Goal: Information Seeking & Learning: Learn about a topic

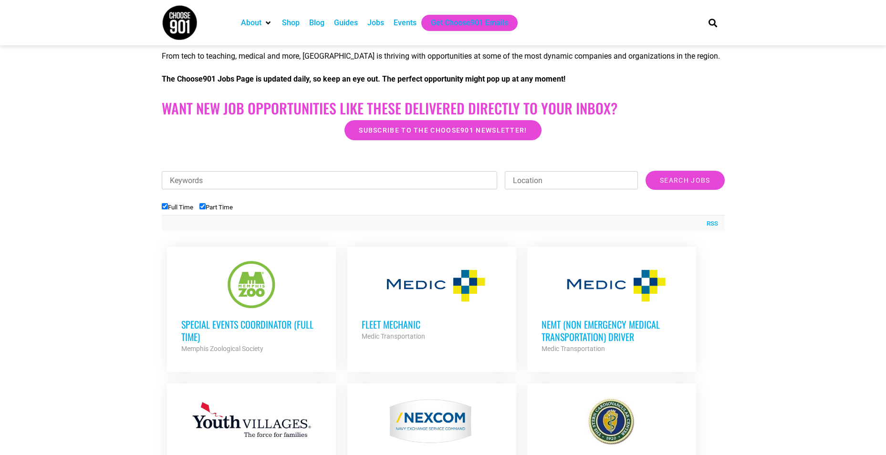
click at [294, 328] on h3 "Special Events Coordinator (Full Time)" at bounding box center [251, 330] width 140 height 25
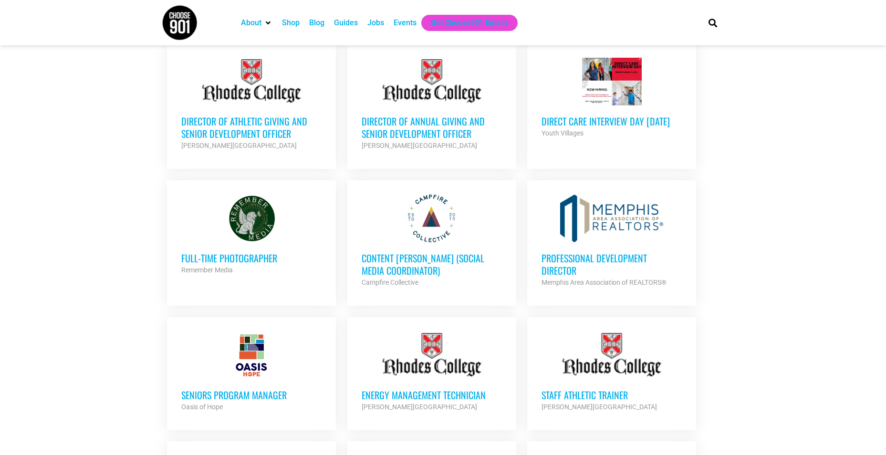
scroll to position [673, 0]
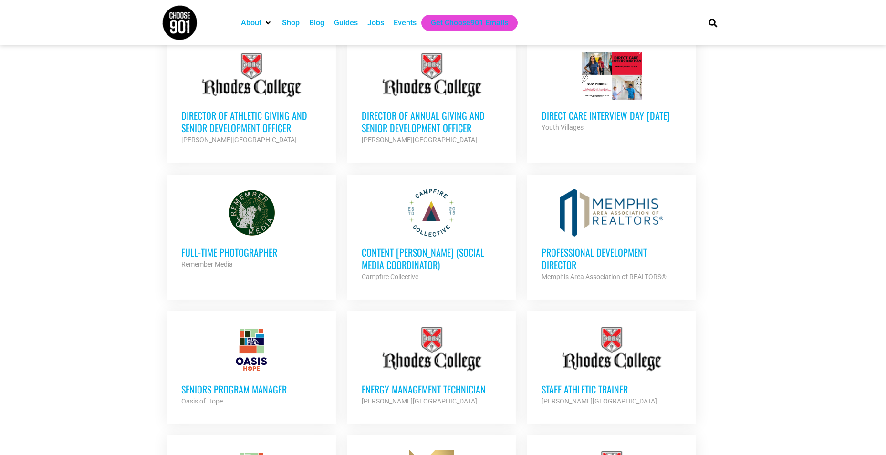
click at [624, 246] on h3 "Professional Development Director" at bounding box center [612, 258] width 140 height 25
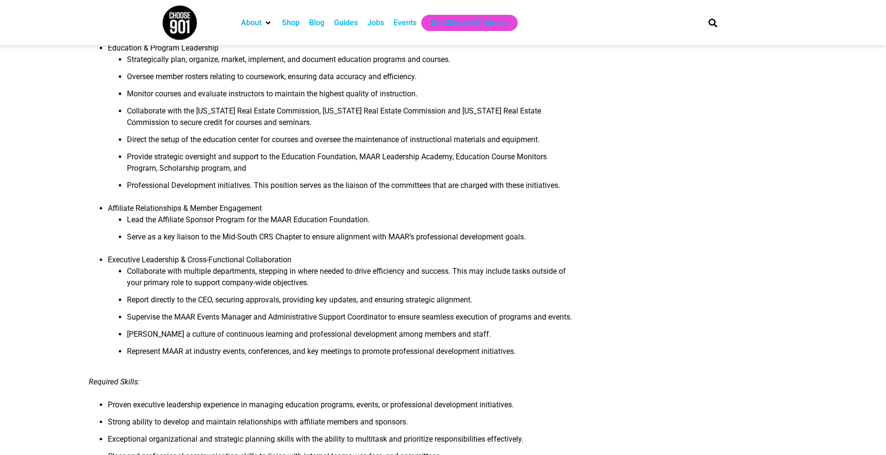
scroll to position [668, 0]
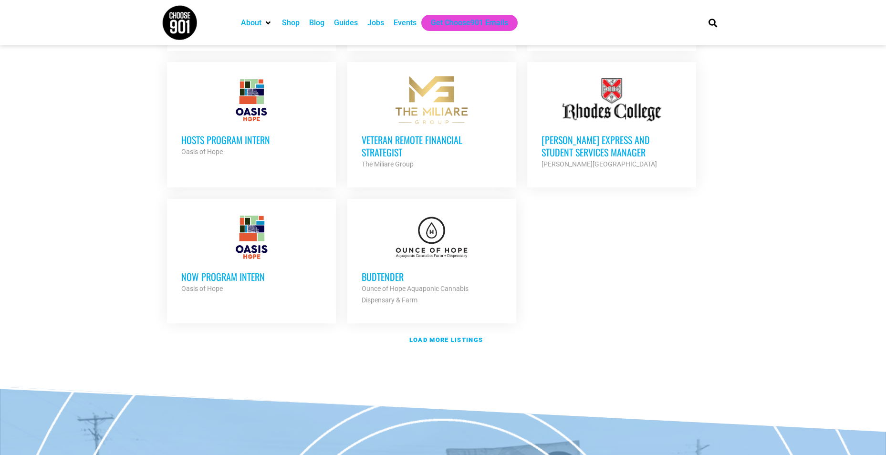
scroll to position [1055, 0]
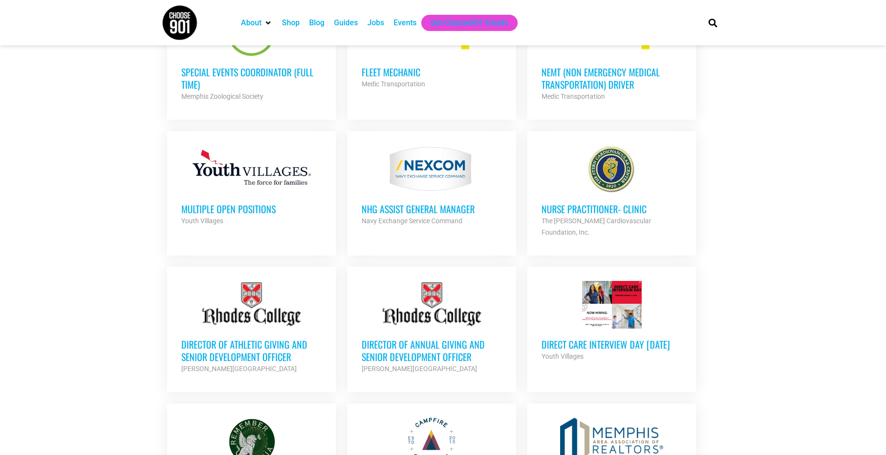
scroll to position [405, 0]
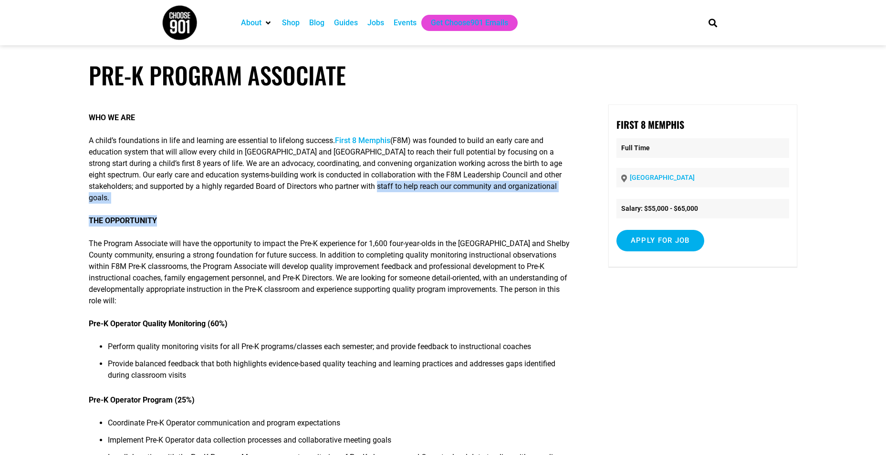
drag, startPoint x: 359, startPoint y: 190, endPoint x: 549, endPoint y: 193, distance: 190.0
drag, startPoint x: 549, startPoint y: 193, endPoint x: 476, endPoint y: 194, distance: 72.1
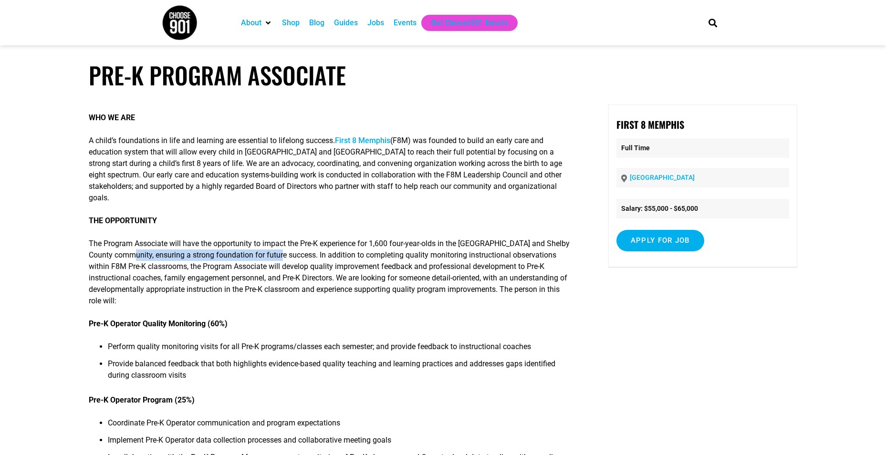
drag, startPoint x: 141, startPoint y: 246, endPoint x: 292, endPoint y: 246, distance: 150.9
click at [292, 246] on p "The Program Associate will have the opportunity to impact the Pre-K experience …" at bounding box center [331, 272] width 485 height 69
drag, startPoint x: 292, startPoint y: 246, endPoint x: 298, endPoint y: 248, distance: 7.1
click at [298, 248] on p "The Program Associate will have the opportunity to impact the Pre-K experience …" at bounding box center [331, 272] width 485 height 69
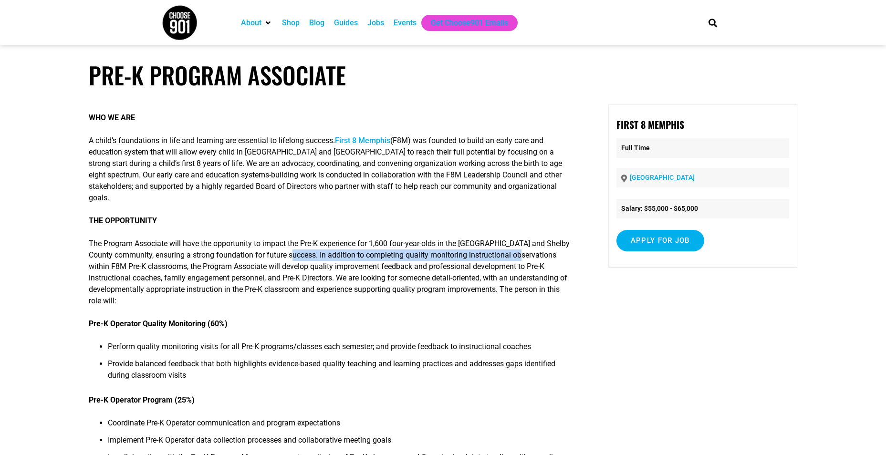
drag, startPoint x: 298, startPoint y: 243, endPoint x: 531, endPoint y: 244, distance: 233.0
click at [531, 244] on p "The Program Associate will have the opportunity to impact the Pre-K experience …" at bounding box center [331, 272] width 485 height 69
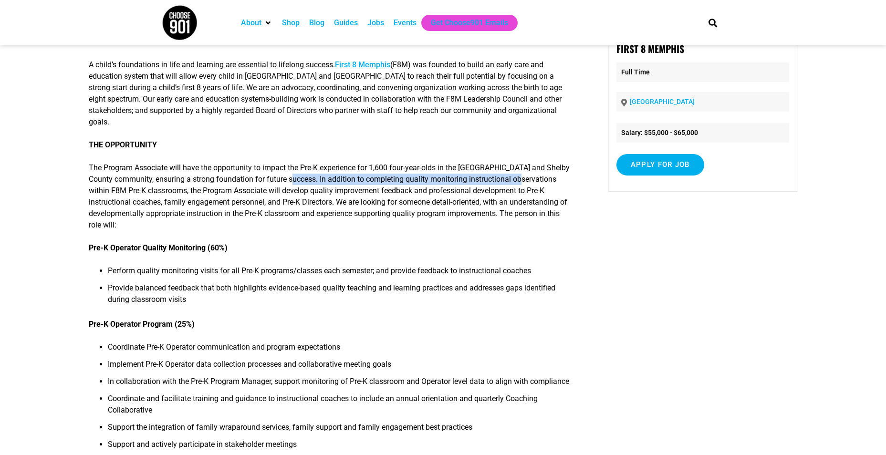
scroll to position [95, 0]
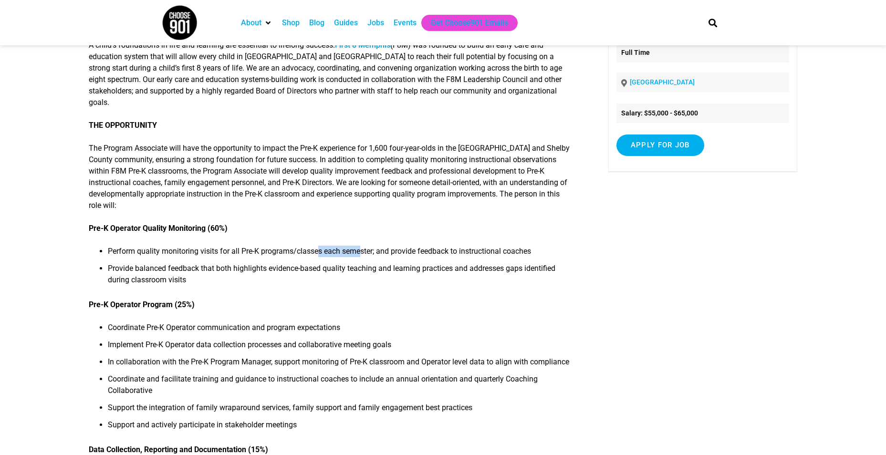
drag, startPoint x: 317, startPoint y: 240, endPoint x: 359, endPoint y: 237, distance: 41.6
click at [359, 246] on li "Perform quality monitoring visits for all Pre-K programs/classes each semester;…" at bounding box center [340, 254] width 465 height 17
drag, startPoint x: 359, startPoint y: 237, endPoint x: 384, endPoint y: 243, distance: 25.5
click at [382, 246] on li "Perform quality monitoring visits for all Pre-K programs/classes each semester;…" at bounding box center [340, 254] width 465 height 17
drag, startPoint x: 401, startPoint y: 243, endPoint x: 509, endPoint y: 243, distance: 107.9
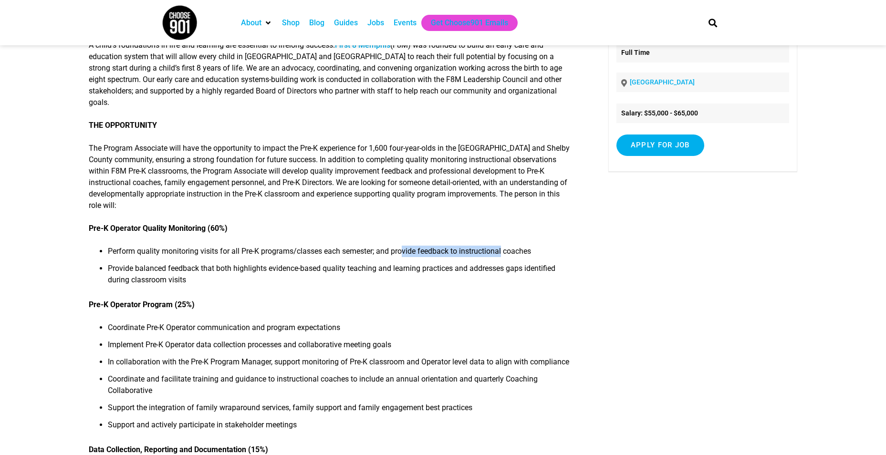
click at [509, 246] on li "Perform quality monitoring visits for all Pre-K programs/classes each semester;…" at bounding box center [340, 254] width 465 height 17
click at [121, 263] on li "Provide balanced feedback that both highlights evidence-based quality teaching …" at bounding box center [340, 277] width 465 height 29
drag, startPoint x: 244, startPoint y: 256, endPoint x: 292, endPoint y: 261, distance: 48.0
click at [292, 263] on li "Provide balanced feedback that both highlights evidence-based quality teaching …" at bounding box center [340, 277] width 465 height 29
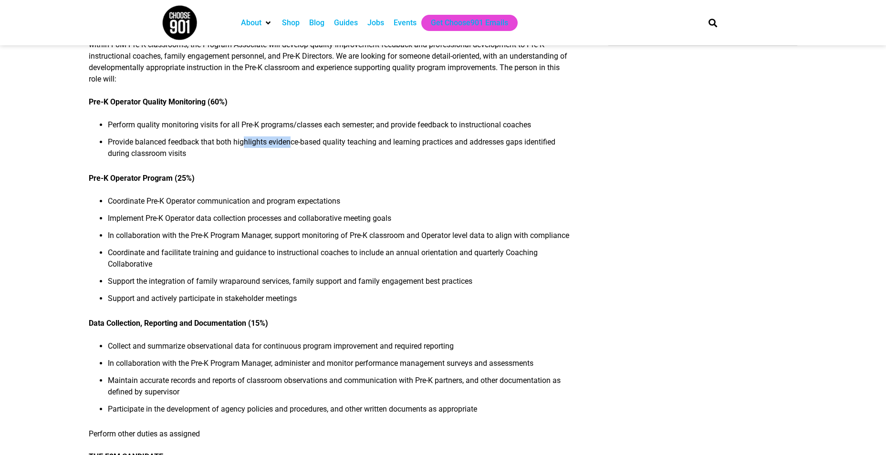
scroll to position [239, 0]
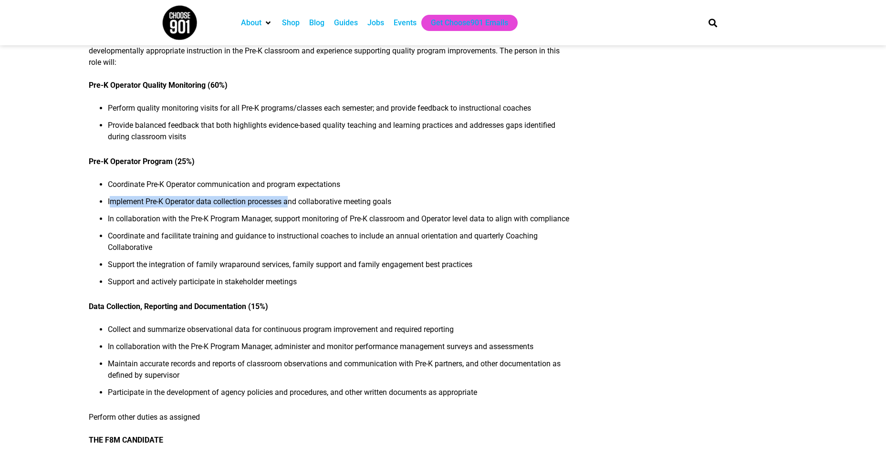
drag, startPoint x: 111, startPoint y: 194, endPoint x: 291, endPoint y: 199, distance: 180.5
click at [291, 199] on li "Implement Pre-K Operator data collection processes and collaborative meeting go…" at bounding box center [340, 204] width 465 height 17
drag, startPoint x: 291, startPoint y: 199, endPoint x: 260, endPoint y: 158, distance: 51.5
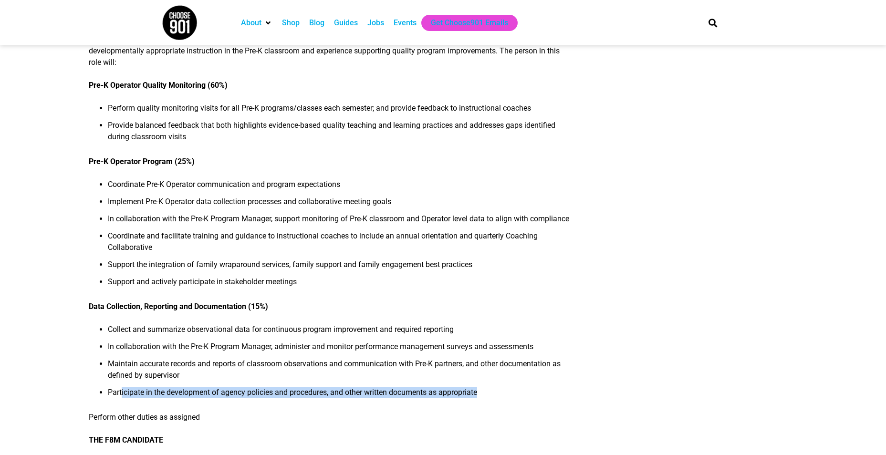
drag, startPoint x: 120, startPoint y: 395, endPoint x: 548, endPoint y: 396, distance: 427.7
click at [548, 396] on li "Participate in the development of agency policies and procedures, and other wri…" at bounding box center [340, 395] width 465 height 17
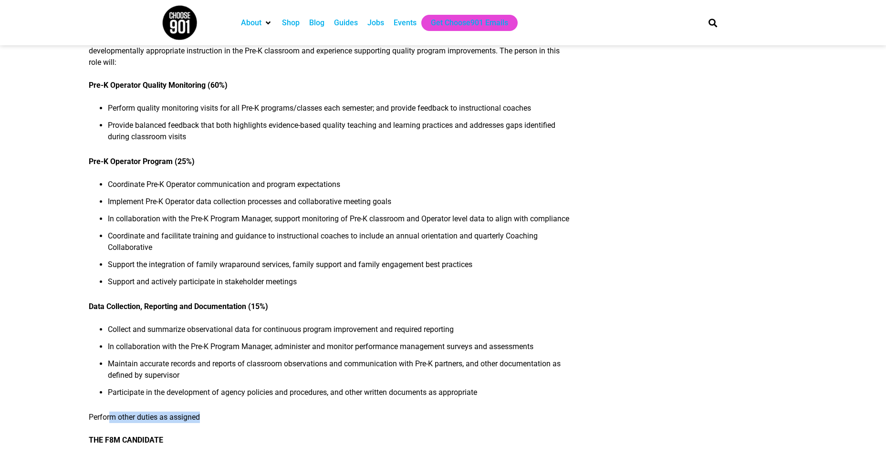
drag, startPoint x: 170, startPoint y: 421, endPoint x: 229, endPoint y: 421, distance: 58.7
click at [229, 421] on p "Perform other duties as assigned" at bounding box center [331, 417] width 485 height 11
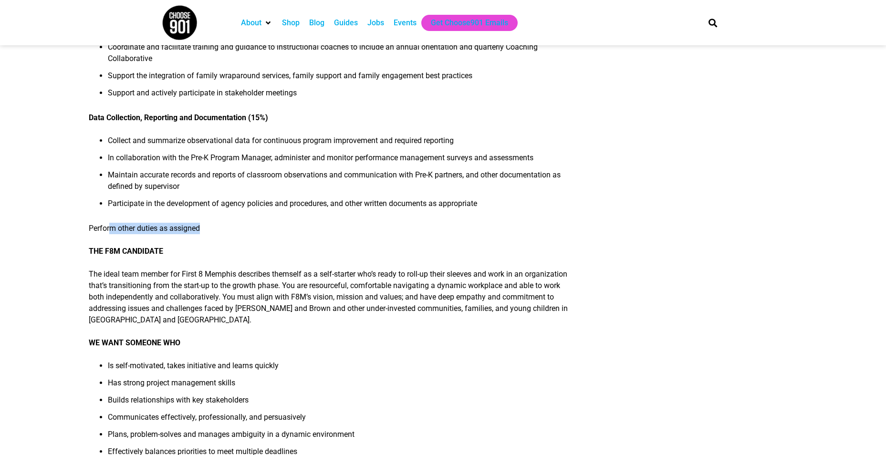
scroll to position [430, 0]
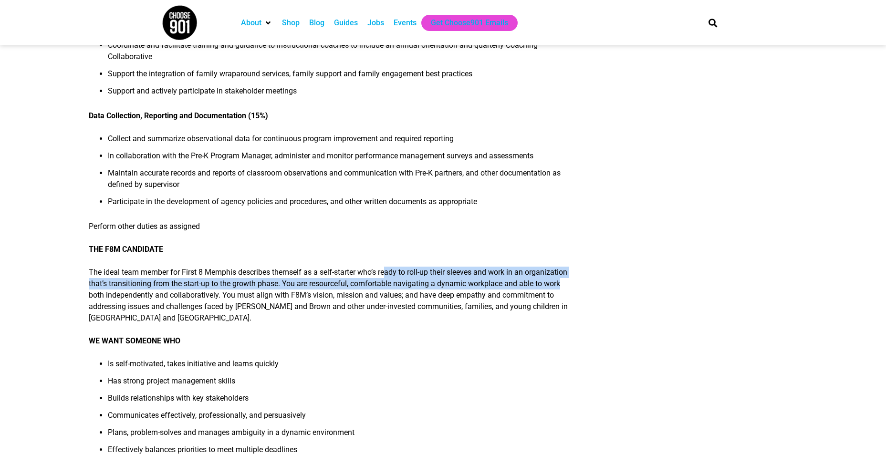
drag, startPoint x: 386, startPoint y: 273, endPoint x: 574, endPoint y: 283, distance: 188.9
click at [574, 283] on div "WHO WE ARE A child’s foundations in life and learning are essential to lifelong…" at bounding box center [443, 371] width 709 height 1393
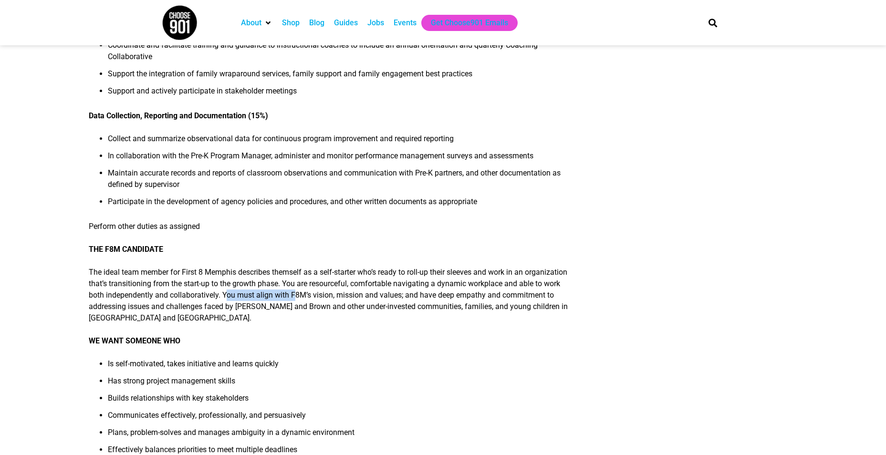
drag, startPoint x: 230, startPoint y: 299, endPoint x: 296, endPoint y: 299, distance: 65.9
click at [296, 299] on p "The ideal team member for First 8 Memphis describes themself as a self-starter …" at bounding box center [331, 295] width 485 height 57
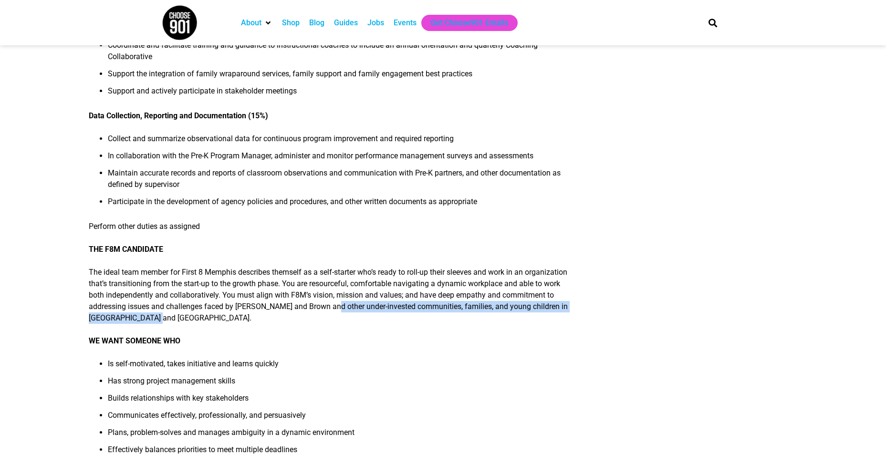
drag, startPoint x: 424, startPoint y: 306, endPoint x: 440, endPoint y: 325, distance: 24.1
click at [441, 325] on div "WHO WE ARE A child’s foundations in life and learning are essential to lifelong…" at bounding box center [331, 365] width 485 height 1381
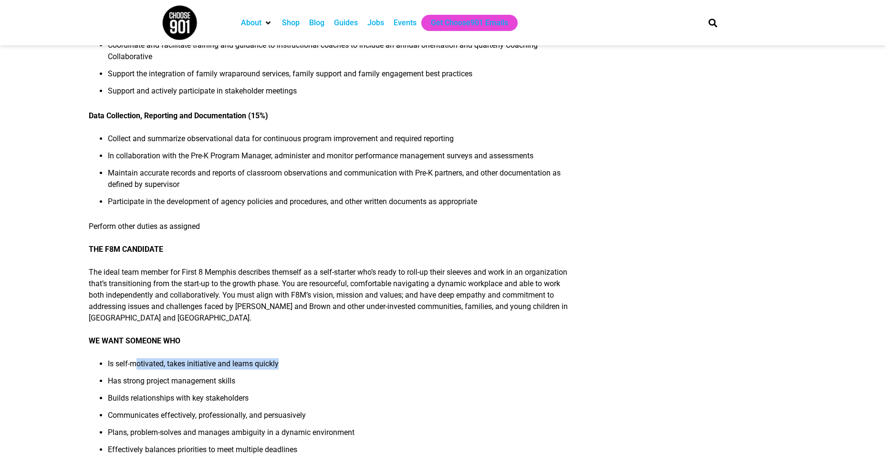
drag, startPoint x: 195, startPoint y: 367, endPoint x: 294, endPoint y: 367, distance: 98.3
click at [294, 367] on li "Is self-motivated, takes initiative and learns quickly" at bounding box center [340, 367] width 465 height 17
drag, startPoint x: 157, startPoint y: 398, endPoint x: 267, endPoint y: 401, distance: 110.8
click at [267, 401] on li "Builds relationships with key stakeholders" at bounding box center [340, 401] width 465 height 17
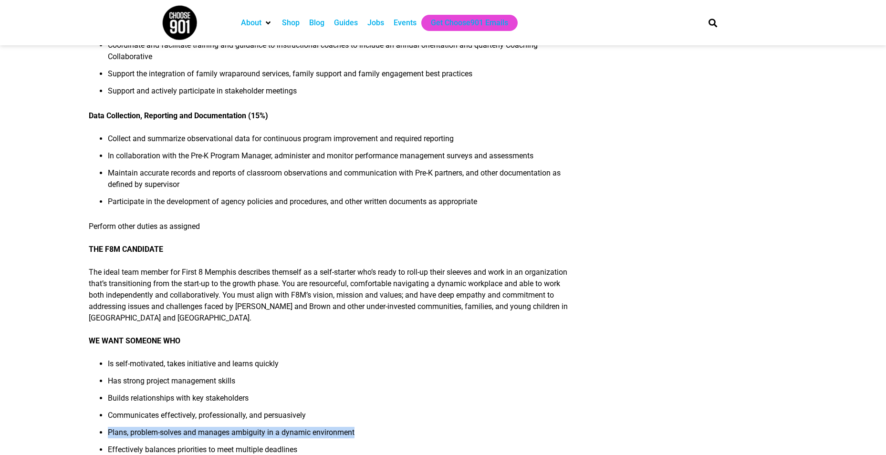
drag, startPoint x: 108, startPoint y: 434, endPoint x: 359, endPoint y: 443, distance: 251.2
click at [359, 443] on li "Plans, problem-solves and manages ambiguity in a dynamic environment" at bounding box center [340, 435] width 465 height 17
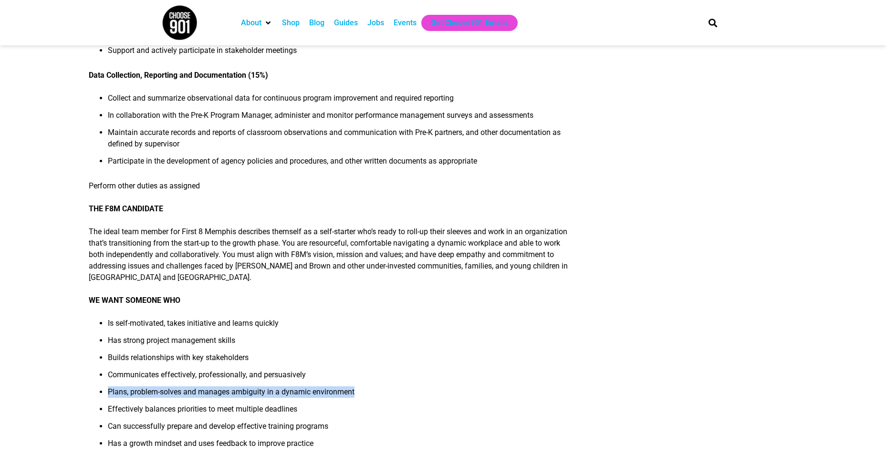
scroll to position [525, 0]
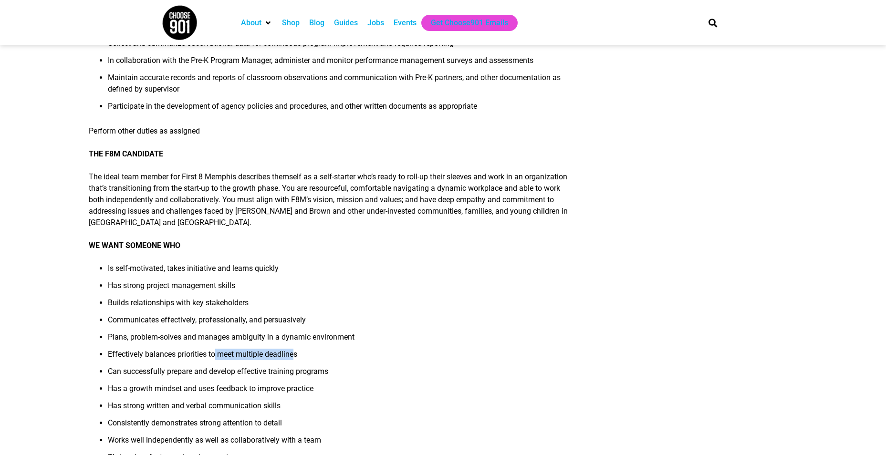
drag, startPoint x: 214, startPoint y: 354, endPoint x: 295, endPoint y: 354, distance: 80.2
click at [295, 354] on li "Effectively balances priorities to meet multiple deadlines" at bounding box center [340, 357] width 465 height 17
drag, startPoint x: 111, startPoint y: 372, endPoint x: 328, endPoint y: 372, distance: 217.2
click at [328, 372] on li "Can successfully prepare and develop effective training programs" at bounding box center [340, 374] width 465 height 17
drag, startPoint x: 108, startPoint y: 406, endPoint x: 286, endPoint y: 402, distance: 177.6
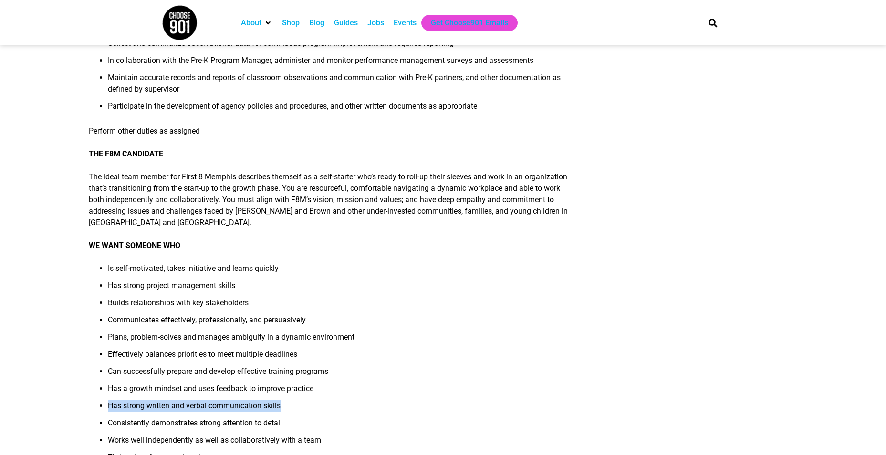
click at [286, 402] on li "Has strong written and verbal communication skills" at bounding box center [340, 409] width 465 height 17
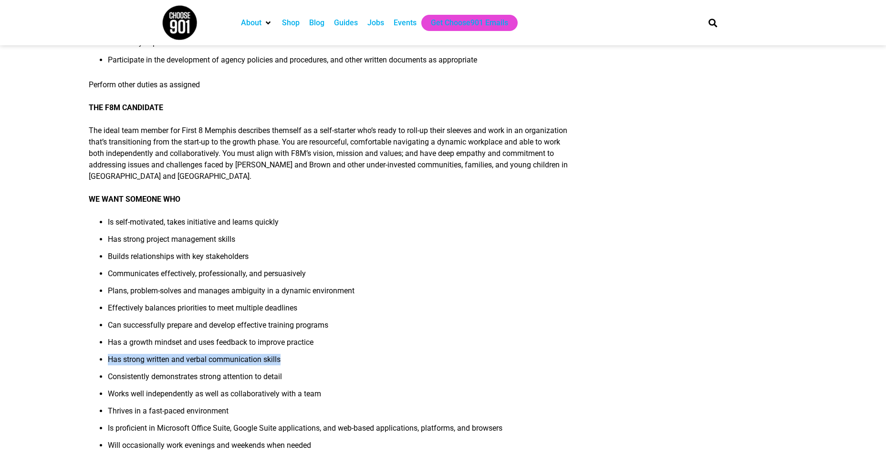
scroll to position [621, 0]
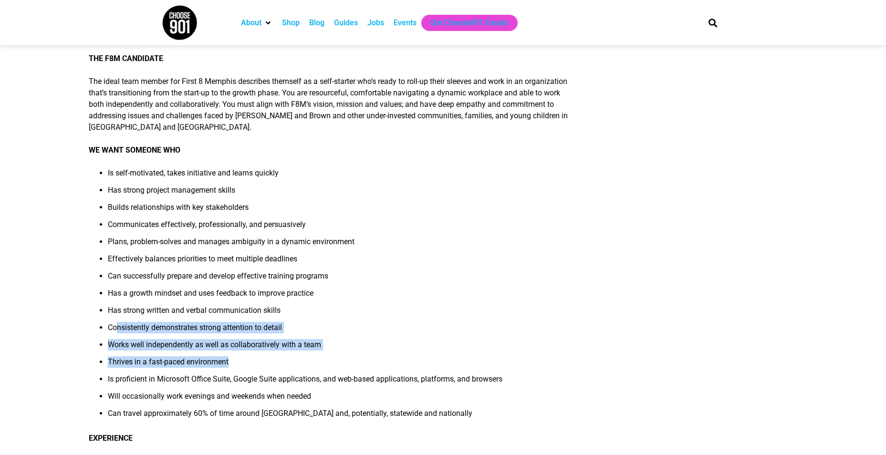
drag, startPoint x: 118, startPoint y: 330, endPoint x: 243, endPoint y: 359, distance: 128.0
click at [243, 359] on ul "Is self-motivated, takes initiative and learns quickly Has strong project manag…" at bounding box center [331, 297] width 485 height 258
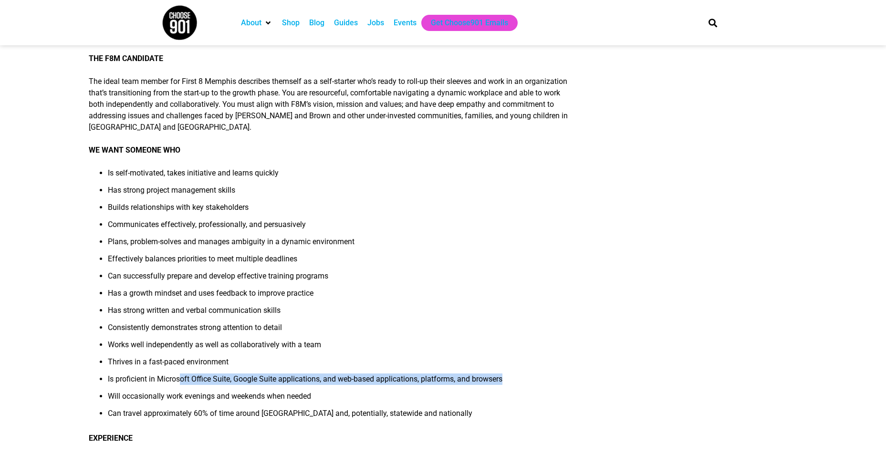
drag, startPoint x: 252, startPoint y: 383, endPoint x: 518, endPoint y: 380, distance: 266.4
click at [518, 380] on li "Is proficient in Microsoft Office Suite, Google Suite applications, and web-bas…" at bounding box center [340, 382] width 465 height 17
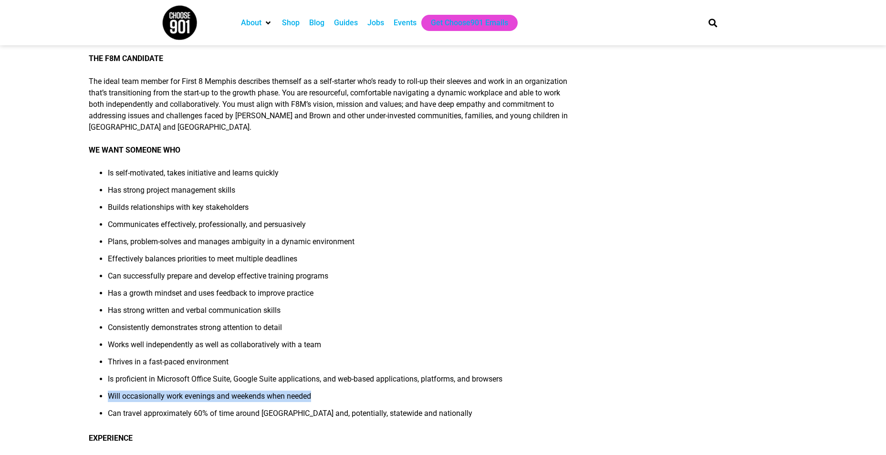
drag, startPoint x: 110, startPoint y: 399, endPoint x: 342, endPoint y: 405, distance: 232.1
click at [342, 405] on li "Will occasionally work evenings and weekends when needed" at bounding box center [340, 399] width 465 height 17
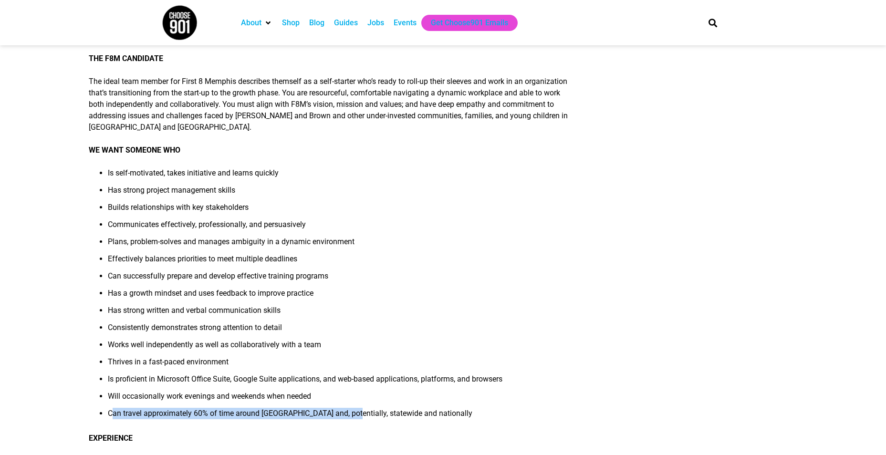
drag, startPoint x: 114, startPoint y: 412, endPoint x: 355, endPoint y: 414, distance: 240.6
click at [355, 414] on li "Can travel approximately 60% of time around [GEOGRAPHIC_DATA] and, potentially,…" at bounding box center [340, 416] width 465 height 17
drag, startPoint x: 355, startPoint y: 414, endPoint x: 306, endPoint y: 415, distance: 49.2
click at [306, 415] on li "Can travel approximately 60% of time around [GEOGRAPHIC_DATA] and, potentially,…" at bounding box center [340, 416] width 465 height 17
drag, startPoint x: 306, startPoint y: 415, endPoint x: 481, endPoint y: 414, distance: 175.2
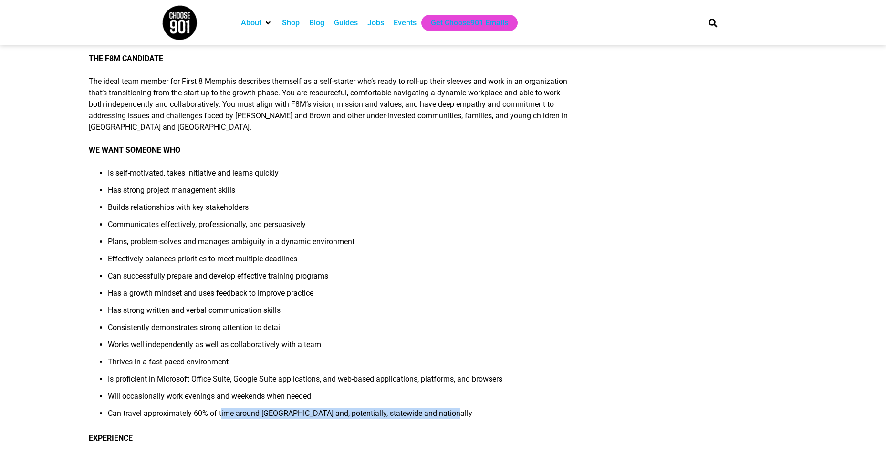
click at [481, 414] on li "Can travel approximately 60% of time around [GEOGRAPHIC_DATA] and, potentially,…" at bounding box center [340, 416] width 465 height 17
drag, startPoint x: 481, startPoint y: 414, endPoint x: 450, endPoint y: 415, distance: 30.6
click at [454, 418] on li "Can travel approximately 60% of time around [GEOGRAPHIC_DATA] and, potentially,…" at bounding box center [340, 416] width 465 height 17
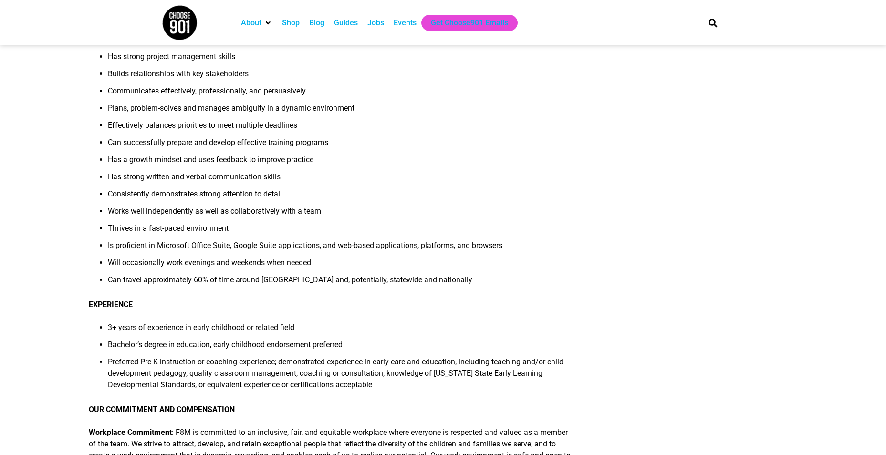
scroll to position [764, 0]
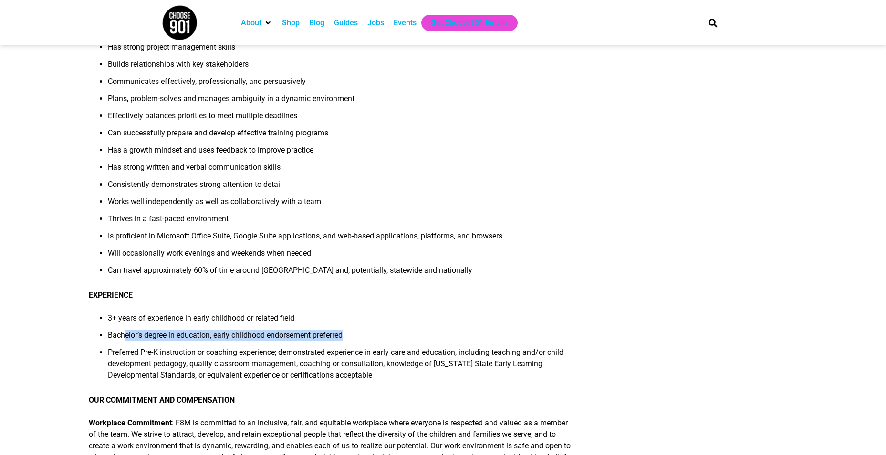
drag, startPoint x: 143, startPoint y: 340, endPoint x: 373, endPoint y: 340, distance: 230.6
click at [373, 340] on li "Bachelor’s degree in education, early childhood endorsement preferred" at bounding box center [340, 338] width 465 height 17
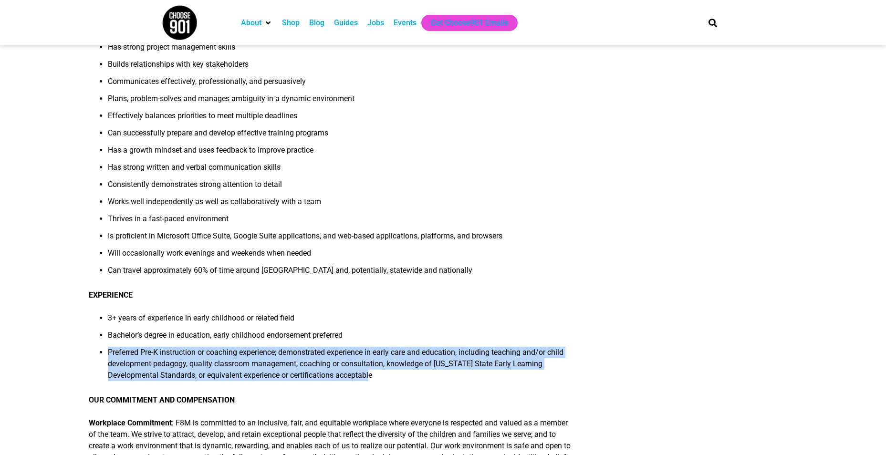
drag, startPoint x: 107, startPoint y: 353, endPoint x: 549, endPoint y: 372, distance: 442.5
click at [549, 372] on li "Preferred Pre-K instruction or coaching experience; demonstrated experience in …" at bounding box center [340, 367] width 465 height 40
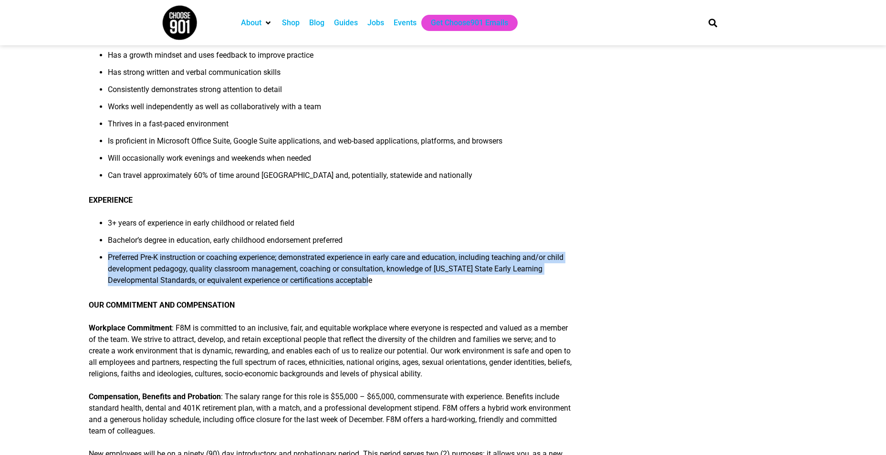
scroll to position [859, 0]
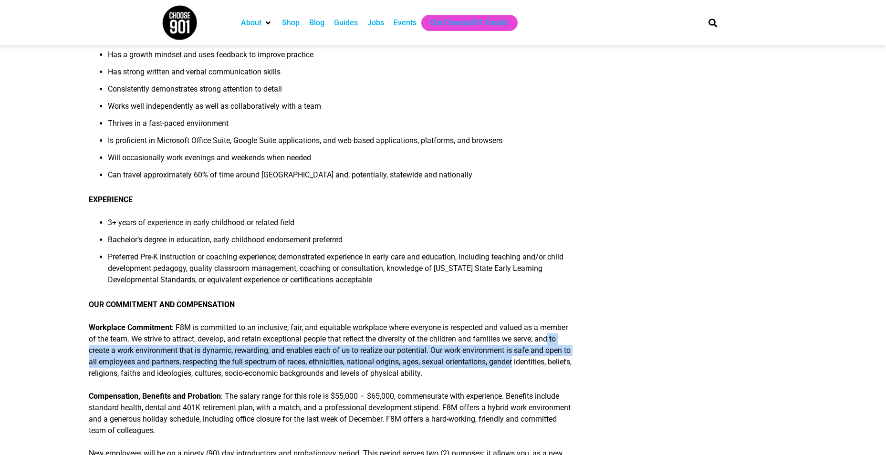
drag, startPoint x: 170, startPoint y: 350, endPoint x: 574, endPoint y: 359, distance: 404.0
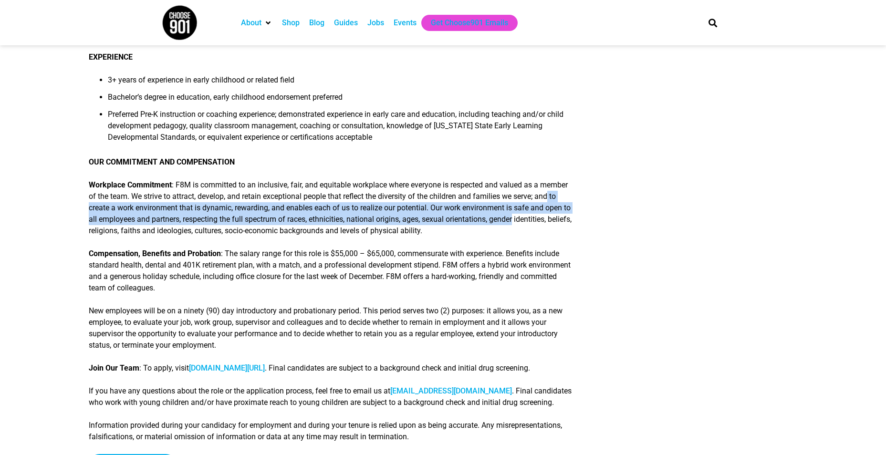
scroll to position [1003, 0]
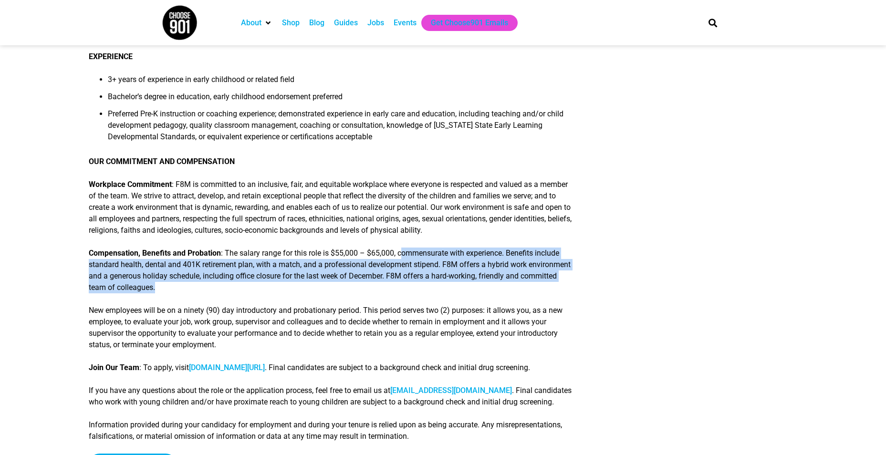
drag, startPoint x: 406, startPoint y: 254, endPoint x: 565, endPoint y: 287, distance: 162.8
click at [565, 287] on p "Compensation, Benefits and Probation : The salary range for this role is $55,00…" at bounding box center [331, 271] width 485 height 46
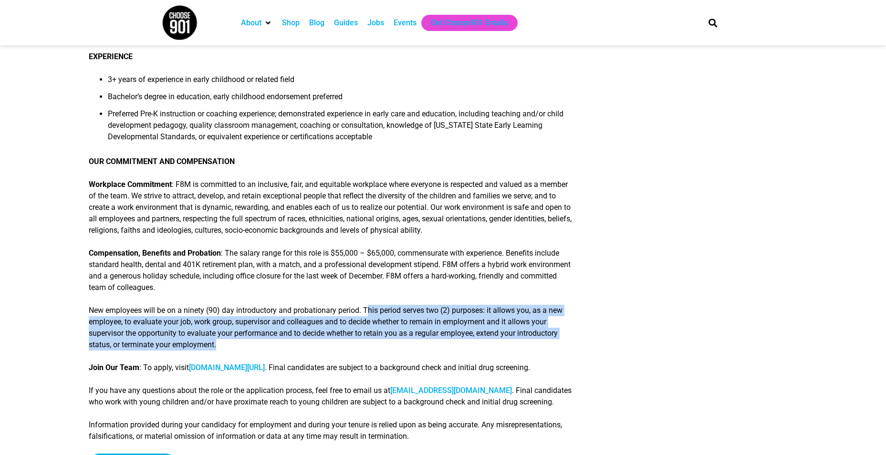
drag, startPoint x: 370, startPoint y: 313, endPoint x: 563, endPoint y: 343, distance: 195.7
click at [563, 343] on p "New employees will be on a ninety (90) day introductory and probationary period…" at bounding box center [331, 328] width 485 height 46
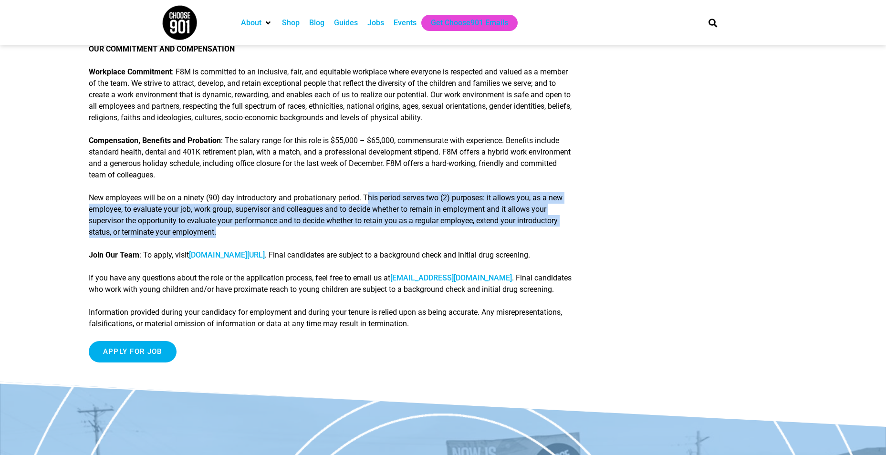
scroll to position [1146, 0]
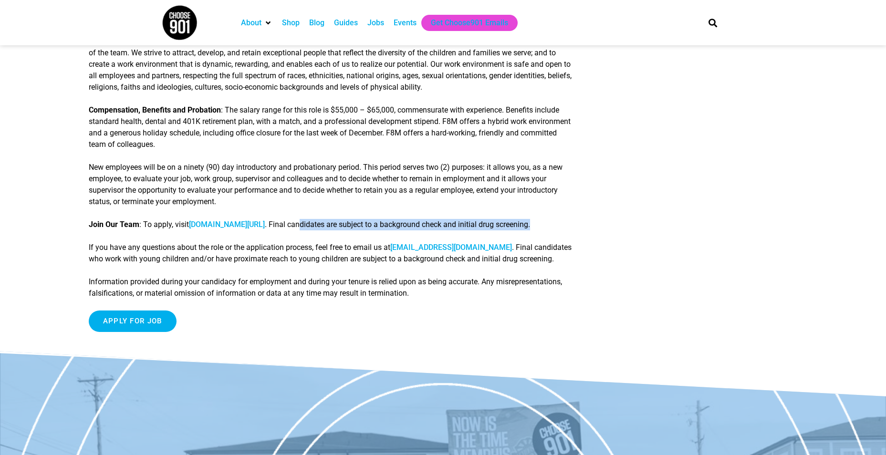
drag, startPoint x: 317, startPoint y: 224, endPoint x: 547, endPoint y: 223, distance: 230.1
click at [547, 223] on p "Join Our Team : To apply, visit [DOMAIN_NAME][URL] . Final candidates are subje…" at bounding box center [331, 224] width 485 height 11
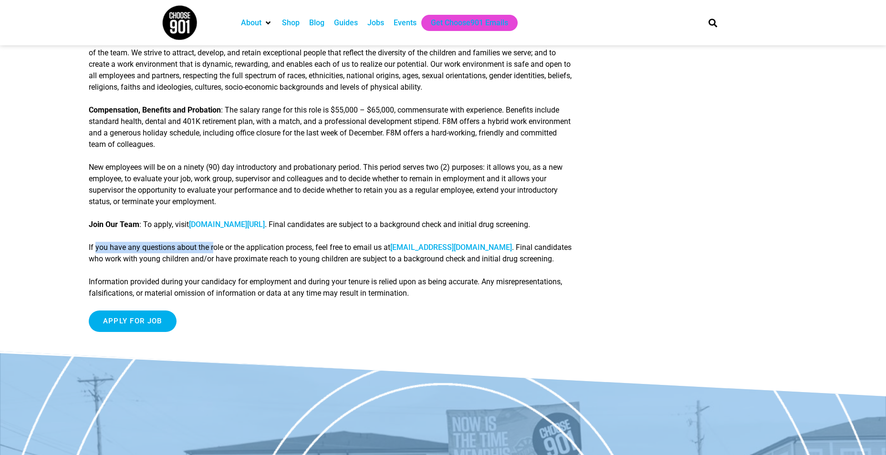
drag, startPoint x: 96, startPoint y: 249, endPoint x: 215, endPoint y: 249, distance: 118.9
click at [215, 249] on p "If you have any questions about the role or the application process, feel free …" at bounding box center [331, 253] width 485 height 23
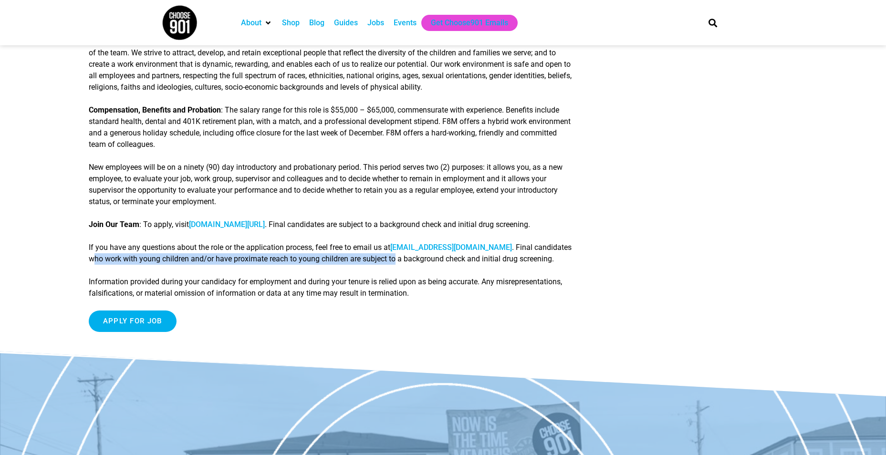
drag, startPoint x: 95, startPoint y: 260, endPoint x: 400, endPoint y: 259, distance: 304.1
click at [400, 259] on p "If you have any questions about the role or the application process, feel free …" at bounding box center [331, 253] width 485 height 23
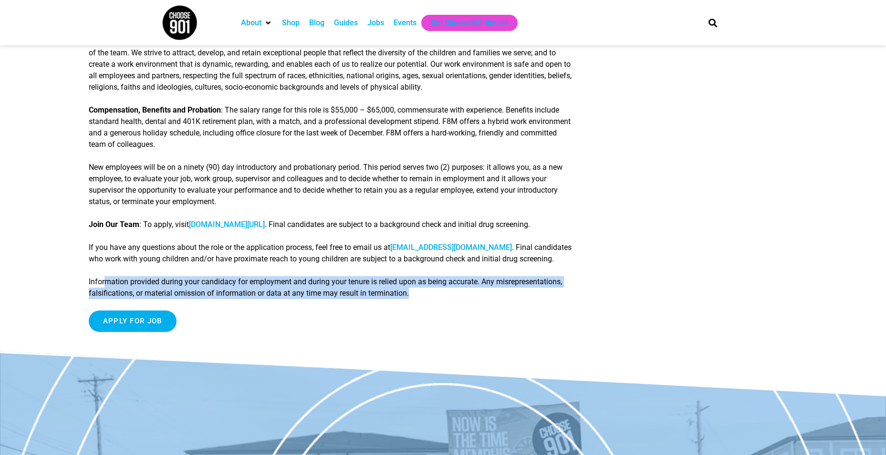
drag, startPoint x: 105, startPoint y: 284, endPoint x: 570, endPoint y: 290, distance: 465.0
click at [570, 290] on p "Information provided during your candidacy for employment and during your tenur…" at bounding box center [331, 287] width 485 height 23
click at [440, 298] on p "Information provided during your candidacy for employment and during your tenur…" at bounding box center [331, 287] width 485 height 23
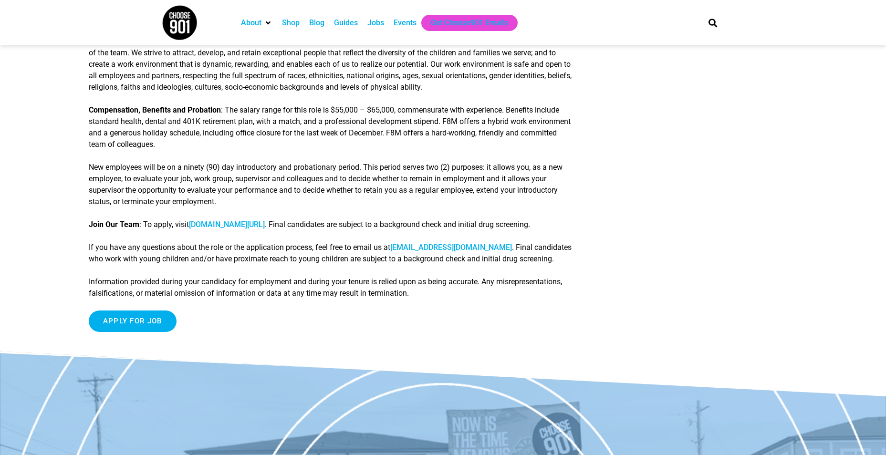
click at [245, 223] on link "[DOMAIN_NAME][URL]" at bounding box center [227, 224] width 76 height 9
